Goal: Task Accomplishment & Management: Use online tool/utility

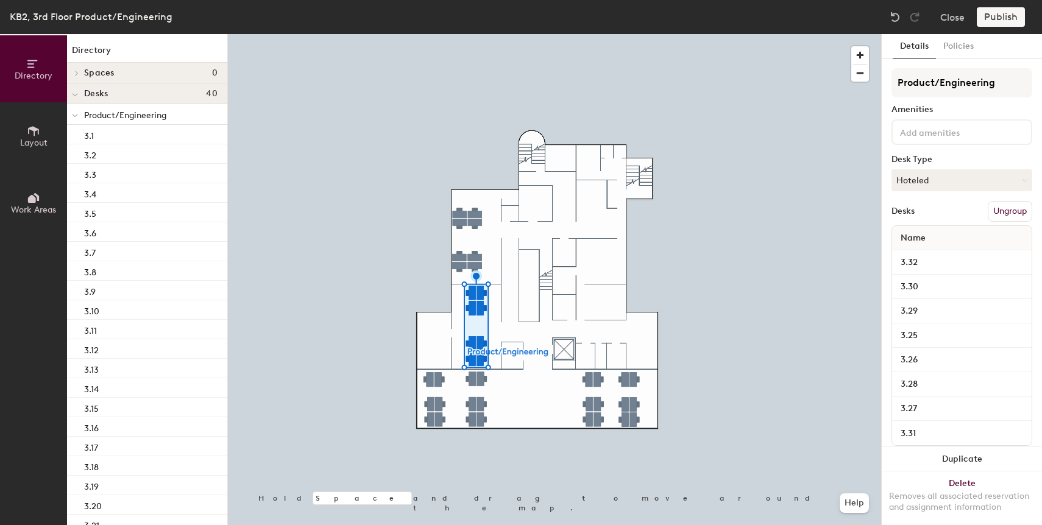
click at [1009, 210] on button "Ungroup" at bounding box center [1010, 211] width 44 height 21
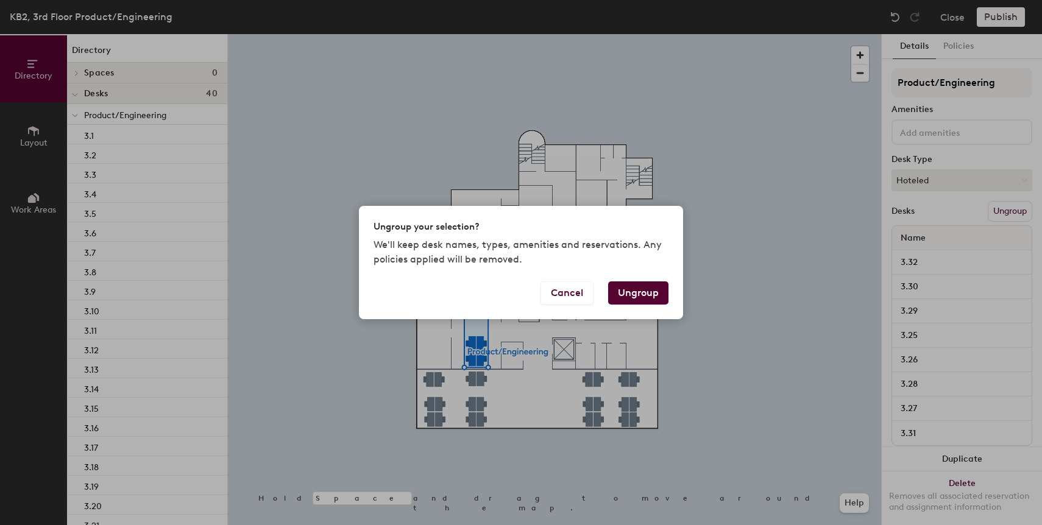
click at [646, 287] on button "Ungroup" at bounding box center [638, 293] width 60 height 23
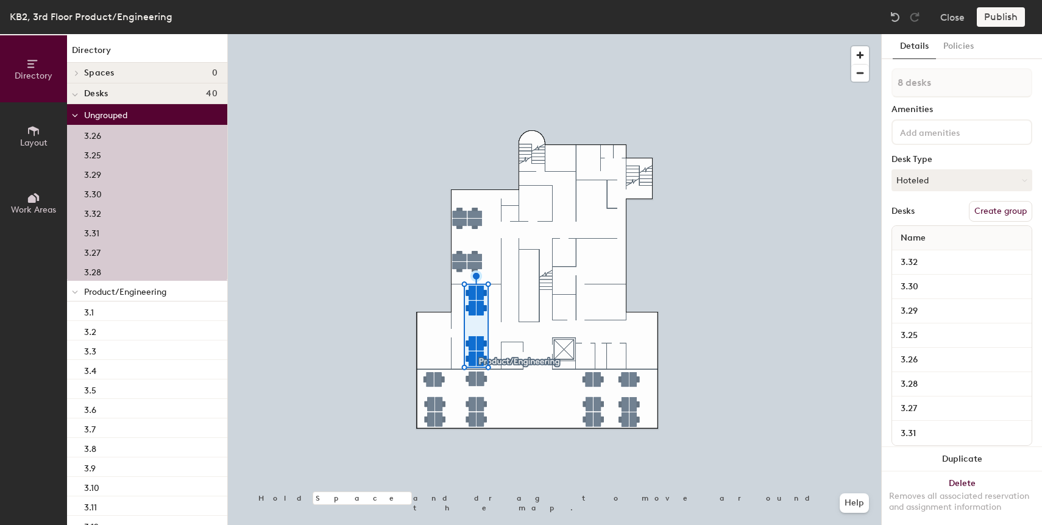
click at [1002, 212] on button "Create group" at bounding box center [1000, 211] width 63 height 21
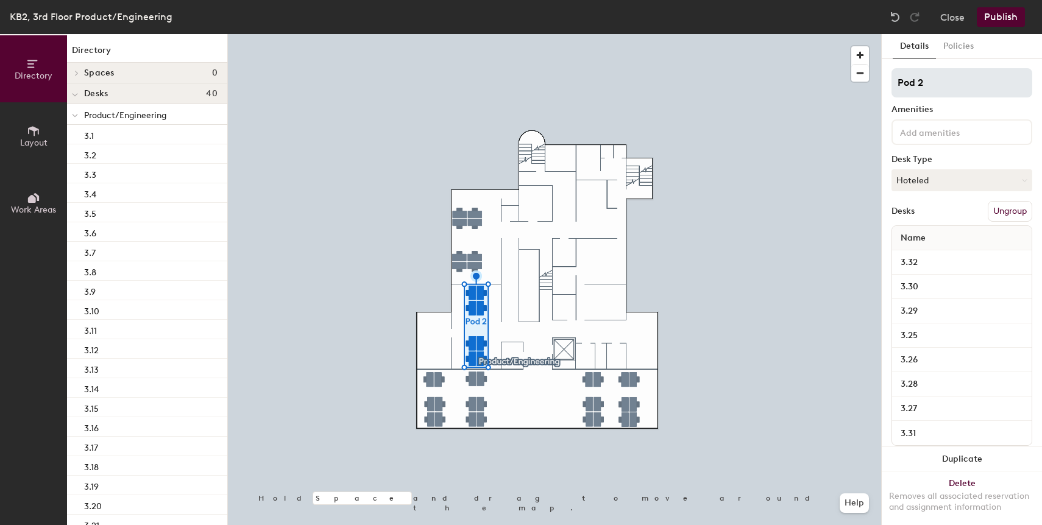
click at [941, 77] on input "Pod 2" at bounding box center [962, 82] width 141 height 29
click at [874, 85] on div "Directory Layout Work Areas Directory Spaces 0 Desks 40 Product/Engineering 3.1…" at bounding box center [521, 279] width 1042 height 491
type input "Platform"
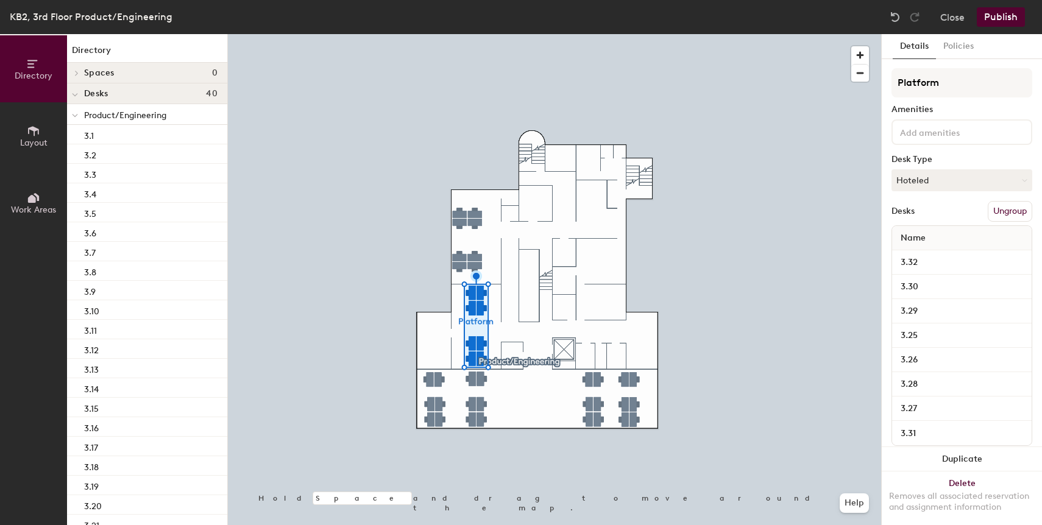
click at [1005, 16] on button "Publish" at bounding box center [1001, 17] width 48 height 20
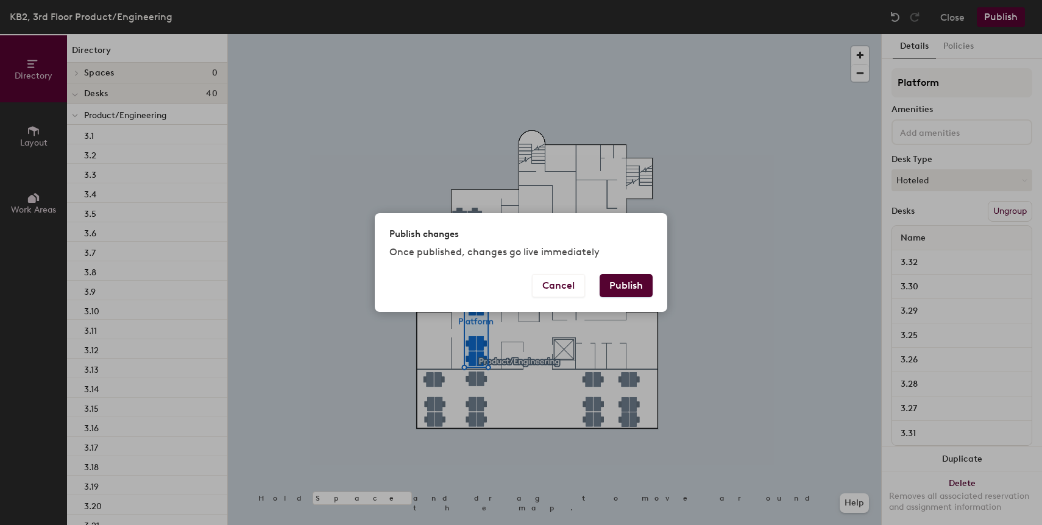
click at [614, 286] on button "Publish" at bounding box center [626, 285] width 53 height 23
